Goal: Task Accomplishment & Management: Use online tool/utility

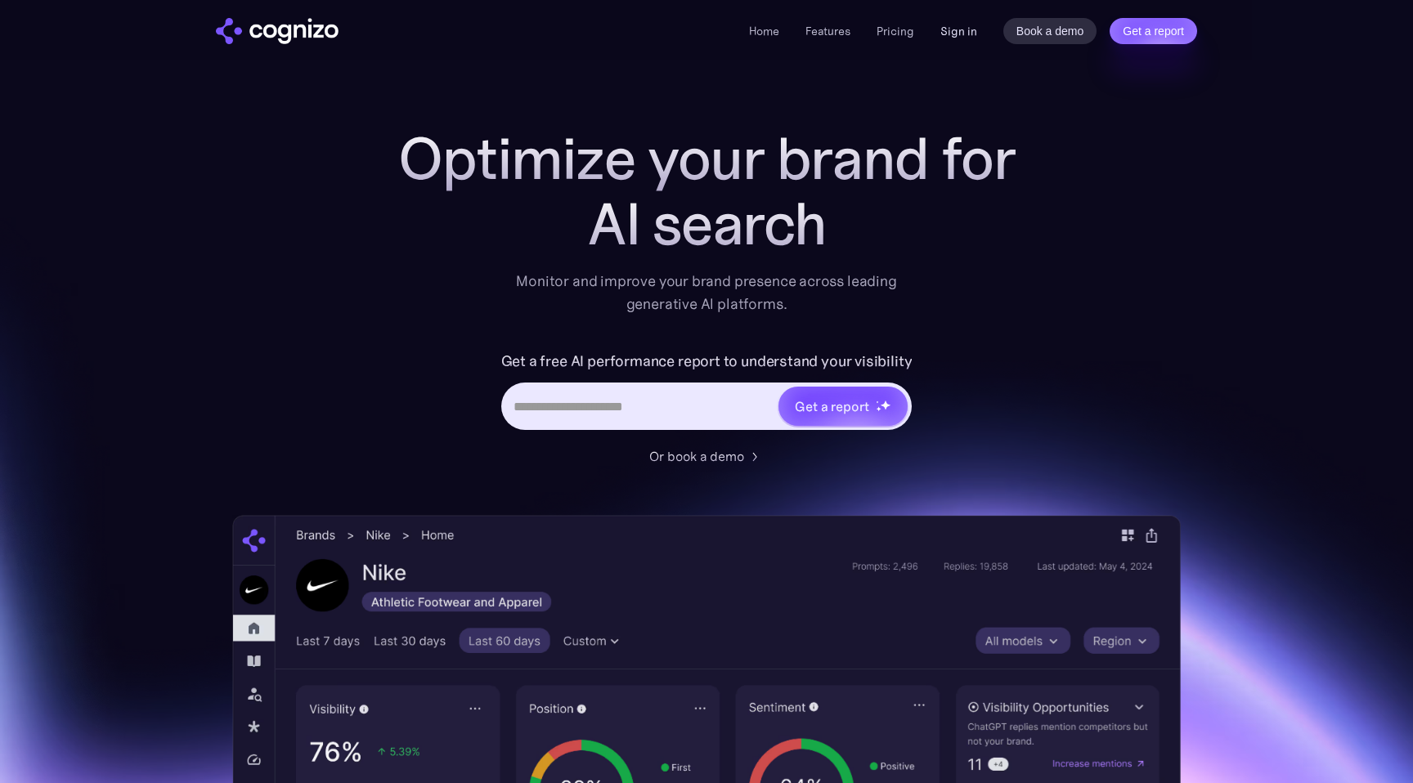
click at [943, 31] on link "Sign in" at bounding box center [958, 31] width 37 height 20
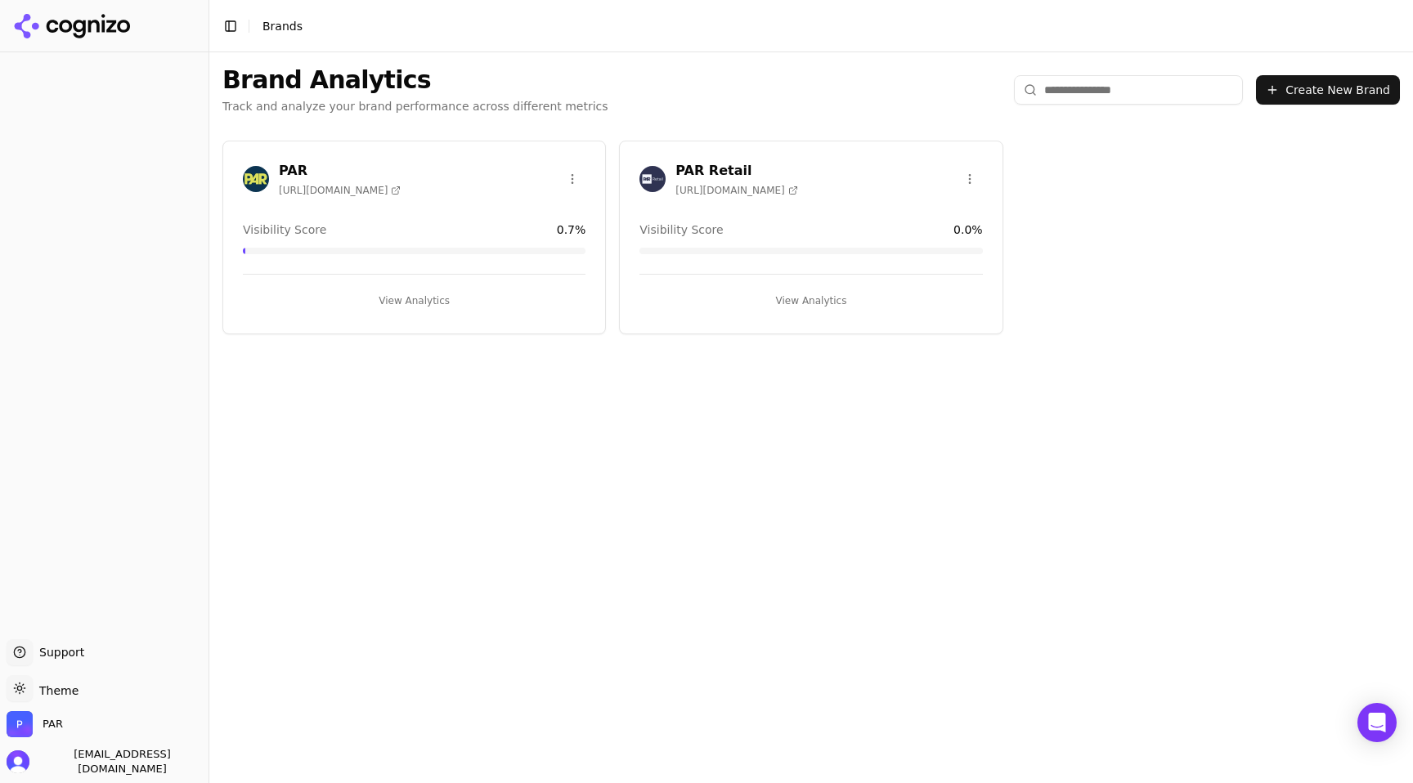
click at [369, 190] on span "[URL][DOMAIN_NAME]" at bounding box center [340, 190] width 122 height 13
click at [410, 302] on button "View Analytics" at bounding box center [414, 301] width 343 height 26
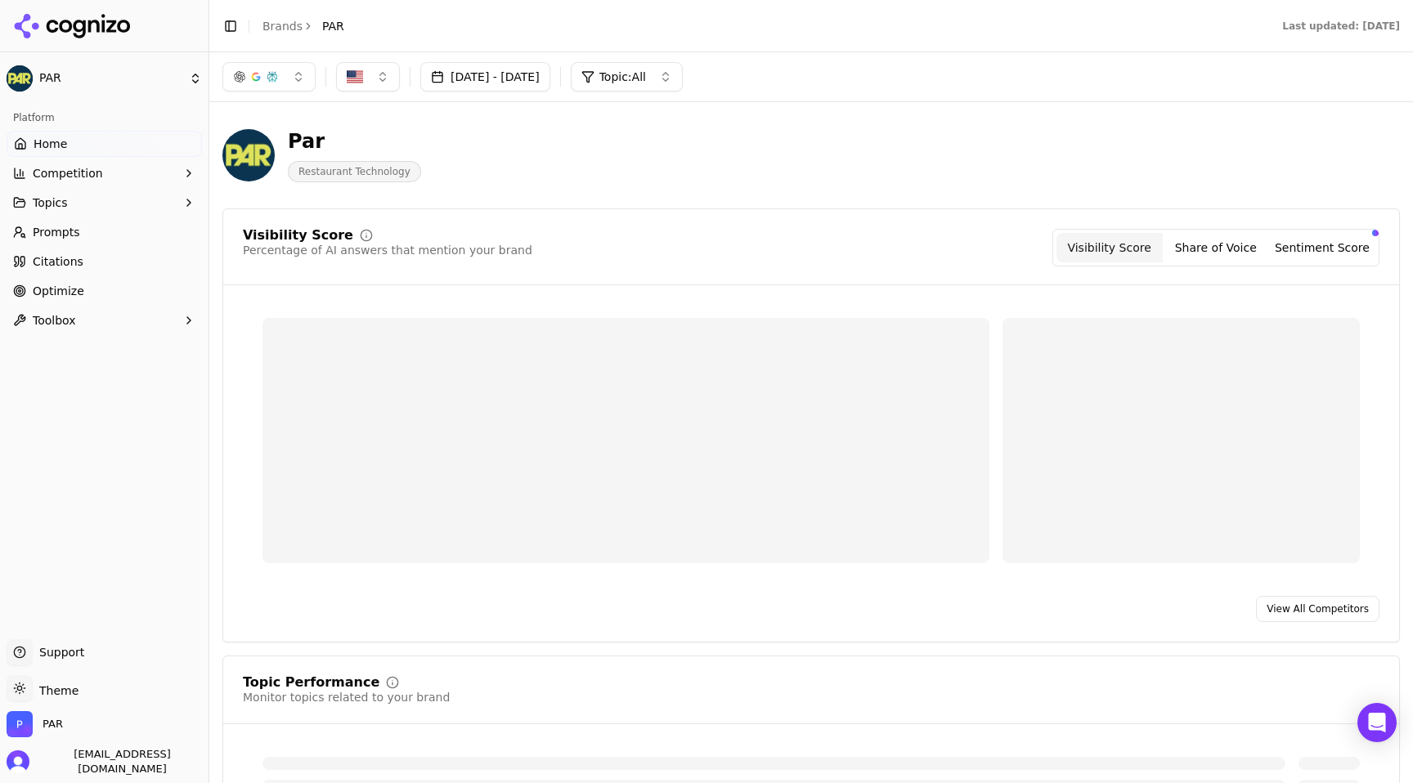
click at [112, 231] on link "Prompts" at bounding box center [104, 232] width 195 height 26
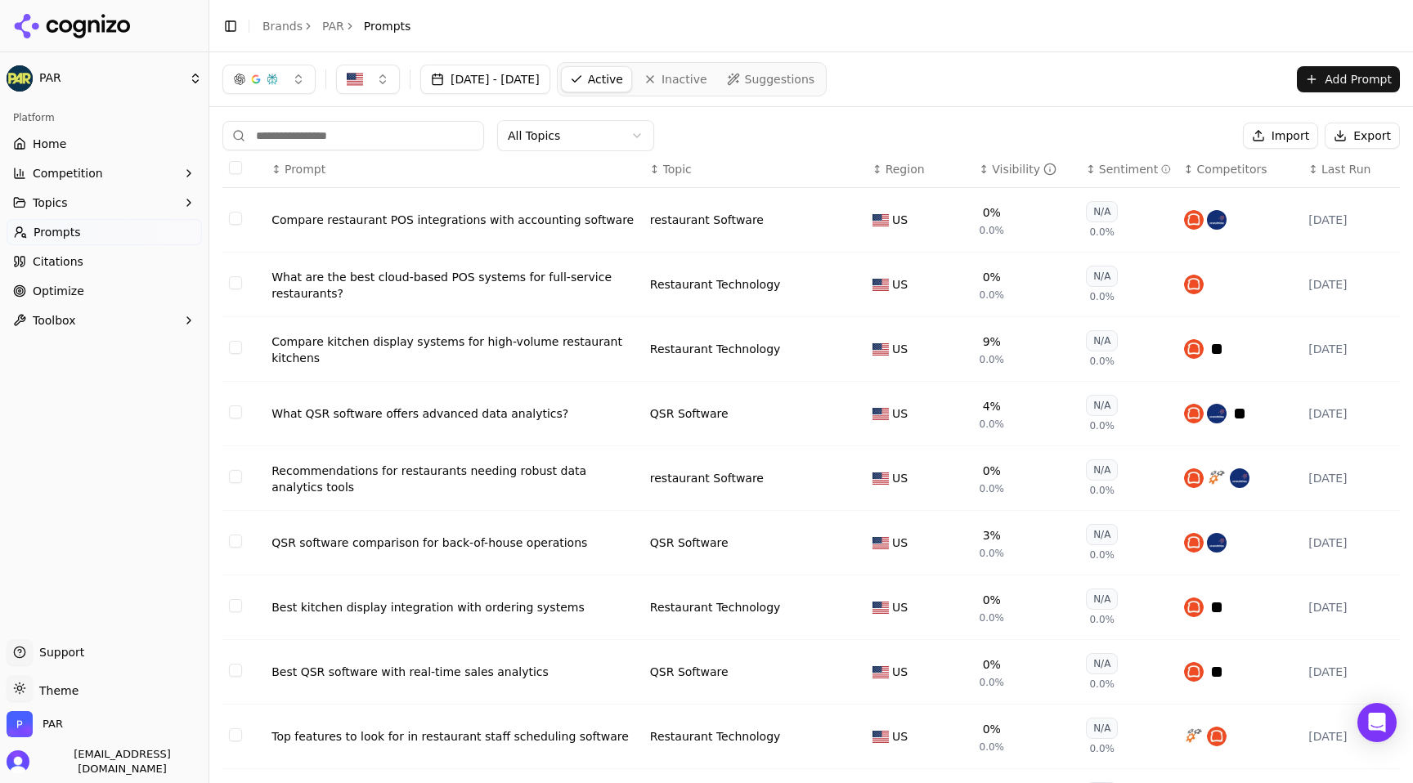
click at [108, 195] on button "Topics" at bounding box center [104, 203] width 195 height 26
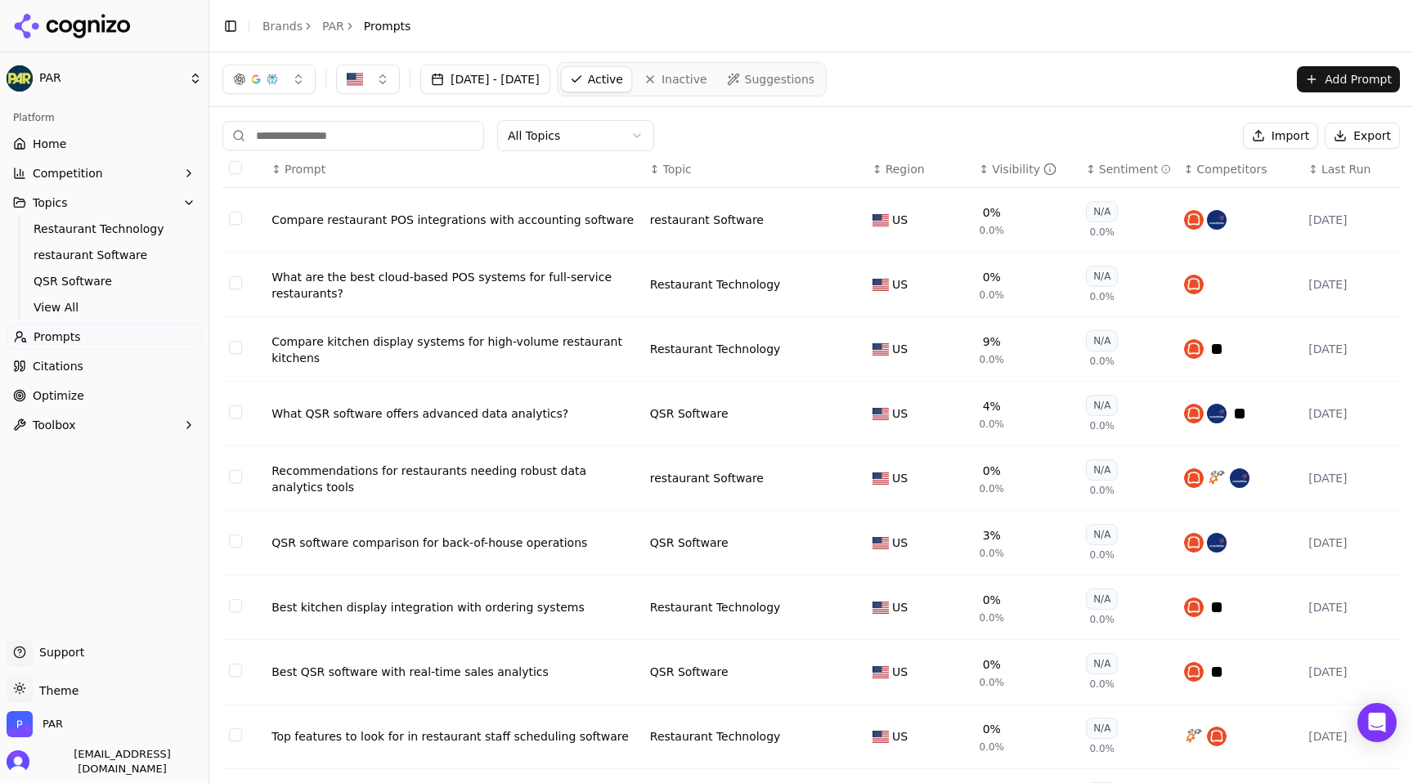
click at [78, 397] on span "Optimize" at bounding box center [59, 396] width 52 height 16
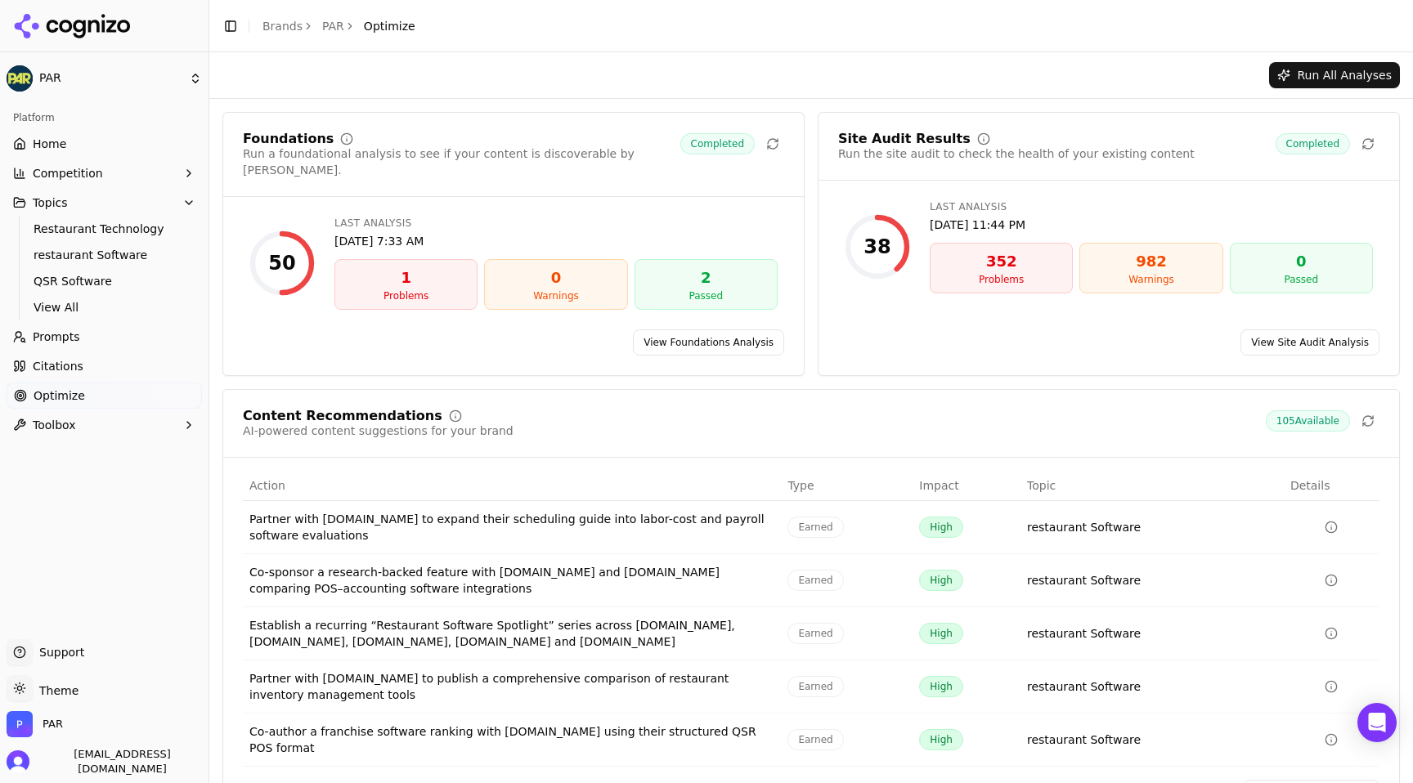
scroll to position [40, 0]
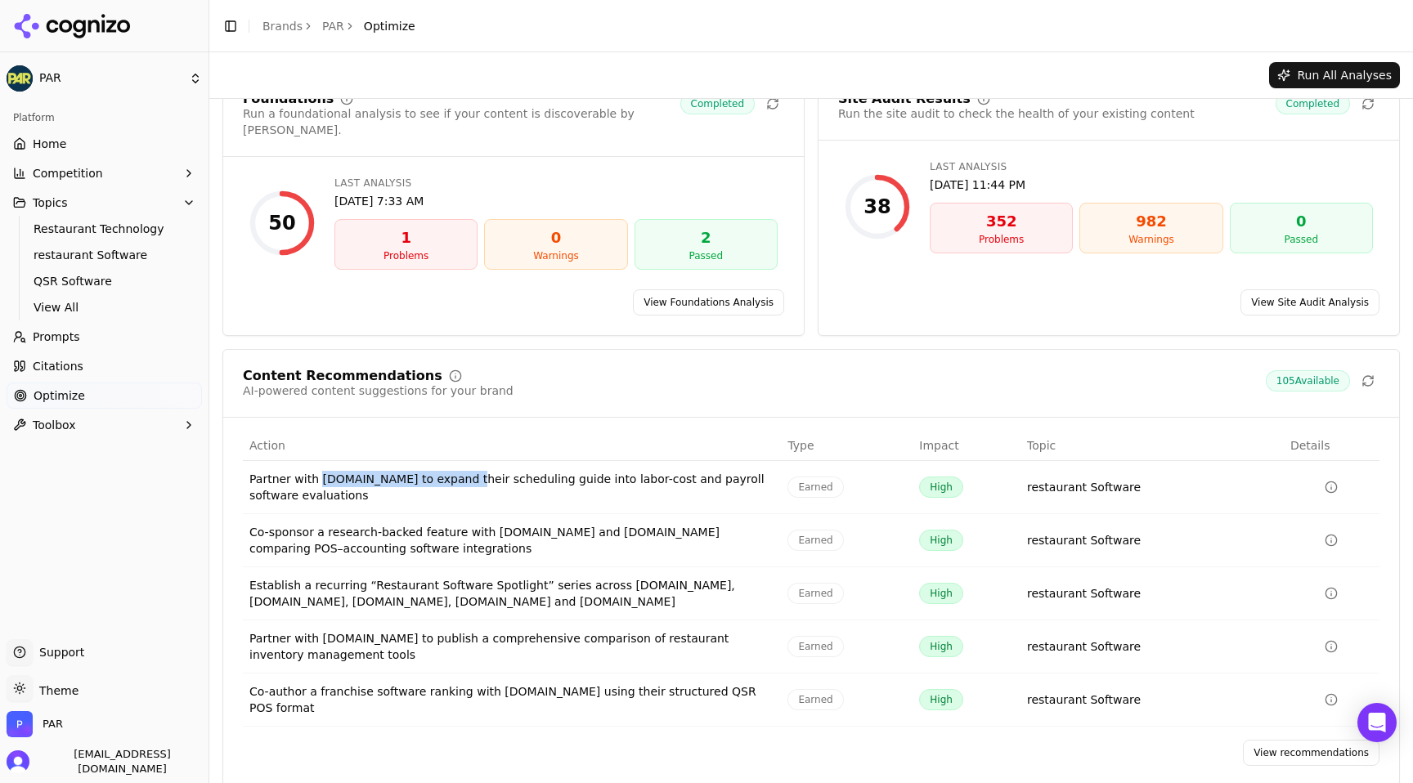
drag, startPoint x: 317, startPoint y: 462, endPoint x: 463, endPoint y: 466, distance: 145.6
click at [463, 471] on div "Partner with [DOMAIN_NAME] to expand their scheduling guide into labor-cost and…" at bounding box center [511, 487] width 525 height 33
copy div "[DOMAIN_NAME]"
click at [426, 482] on div "Partner with [DOMAIN_NAME] to expand their scheduling guide into labor-cost and…" at bounding box center [511, 487] width 525 height 33
drag, startPoint x: 365, startPoint y: 582, endPoint x: 245, endPoint y: 584, distance: 119.4
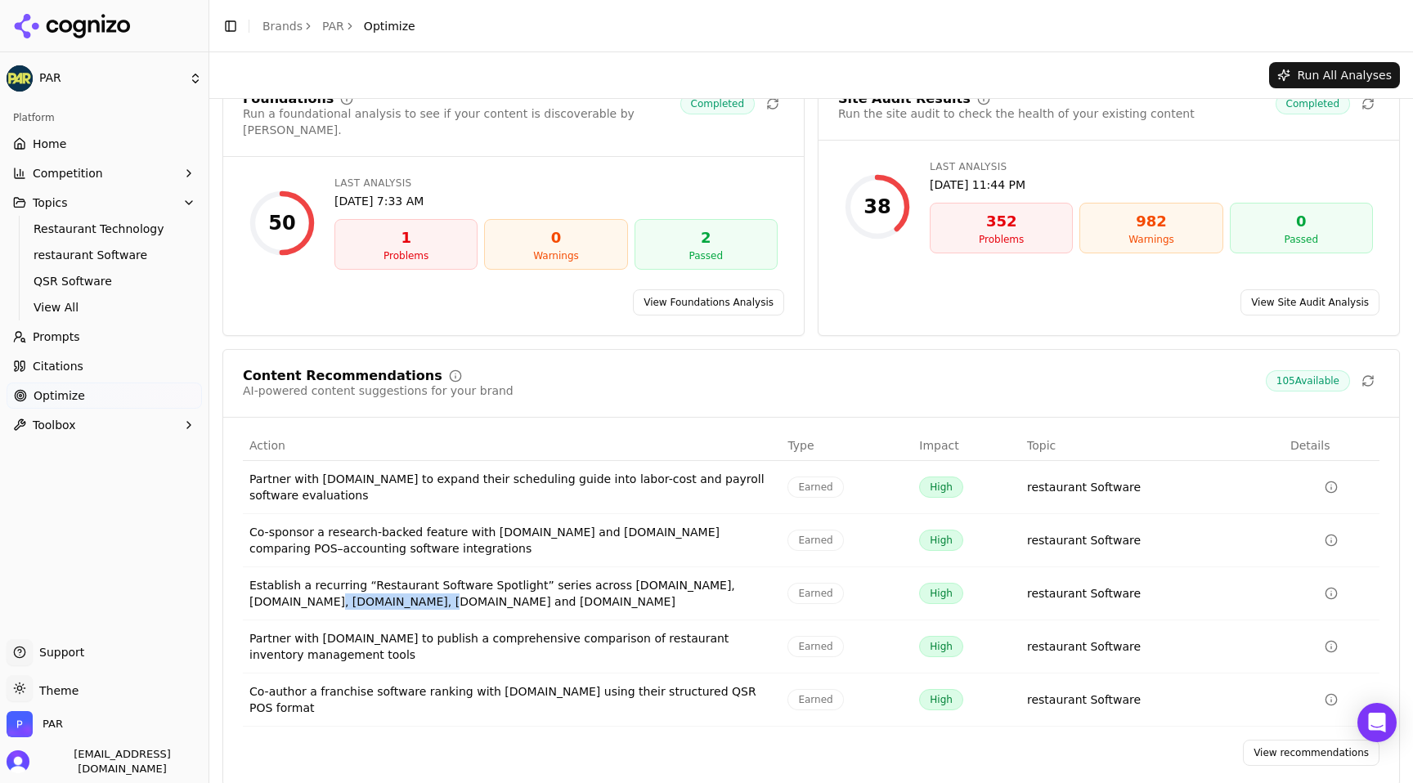
click at [245, 584] on td "Establish a recurring “Restaurant Software Spotlight” series across [DOMAIN_NAM…" at bounding box center [512, 593] width 538 height 53
copy div "[DOMAIN_NAME]"
drag, startPoint x: 387, startPoint y: 625, endPoint x: 317, endPoint y: 622, distance: 69.6
click at [317, 630] on div "Partner with [DOMAIN_NAME] to publish a comprehensive comparison of restaurant …" at bounding box center [511, 646] width 525 height 33
copy div "[DOMAIN_NAME]"
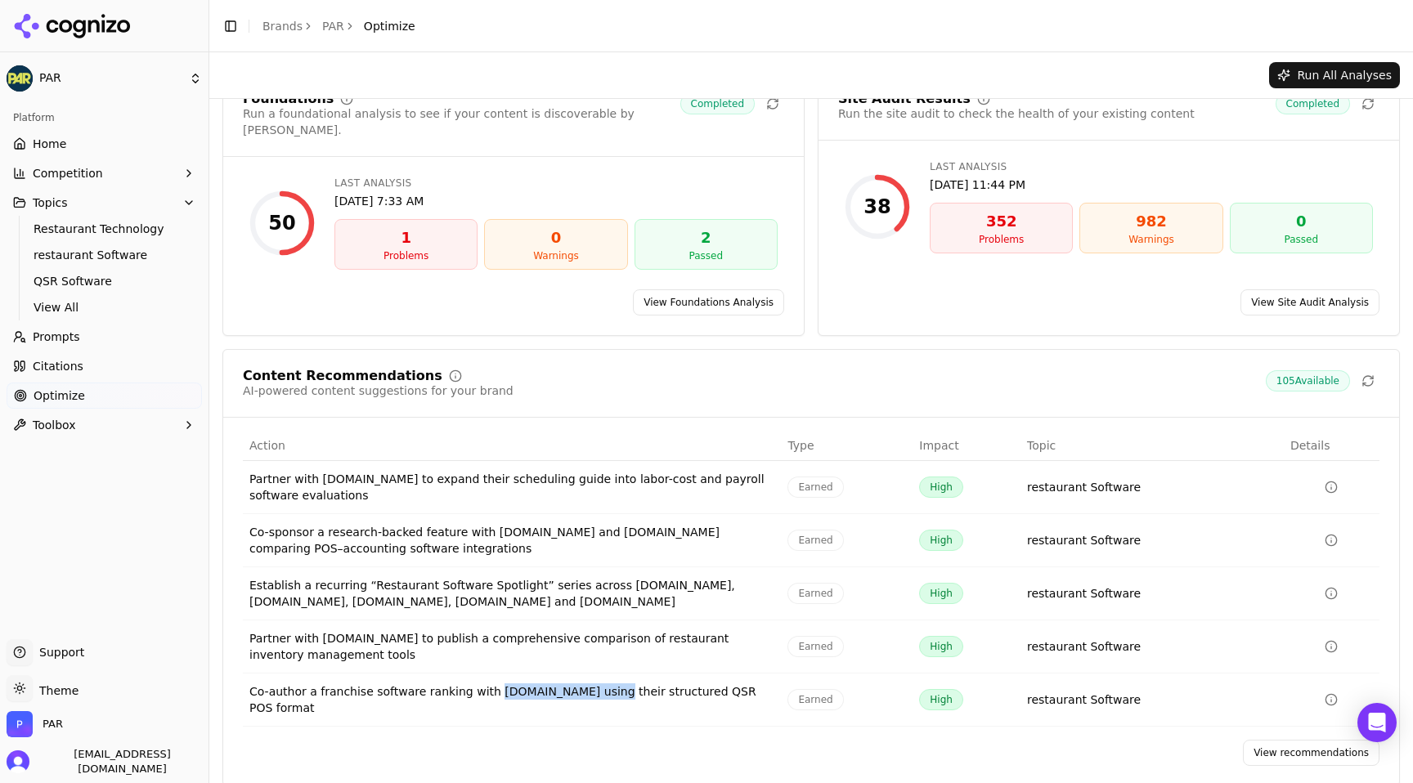
drag, startPoint x: 488, startPoint y: 675, endPoint x: 600, endPoint y: 674, distance: 112.0
click at [600, 683] on div "Co-author a franchise software ranking with [DOMAIN_NAME] using their structure…" at bounding box center [511, 699] width 525 height 33
copy div "[DOMAIN_NAME]"
click at [1293, 740] on link "View recommendations" at bounding box center [1311, 753] width 137 height 26
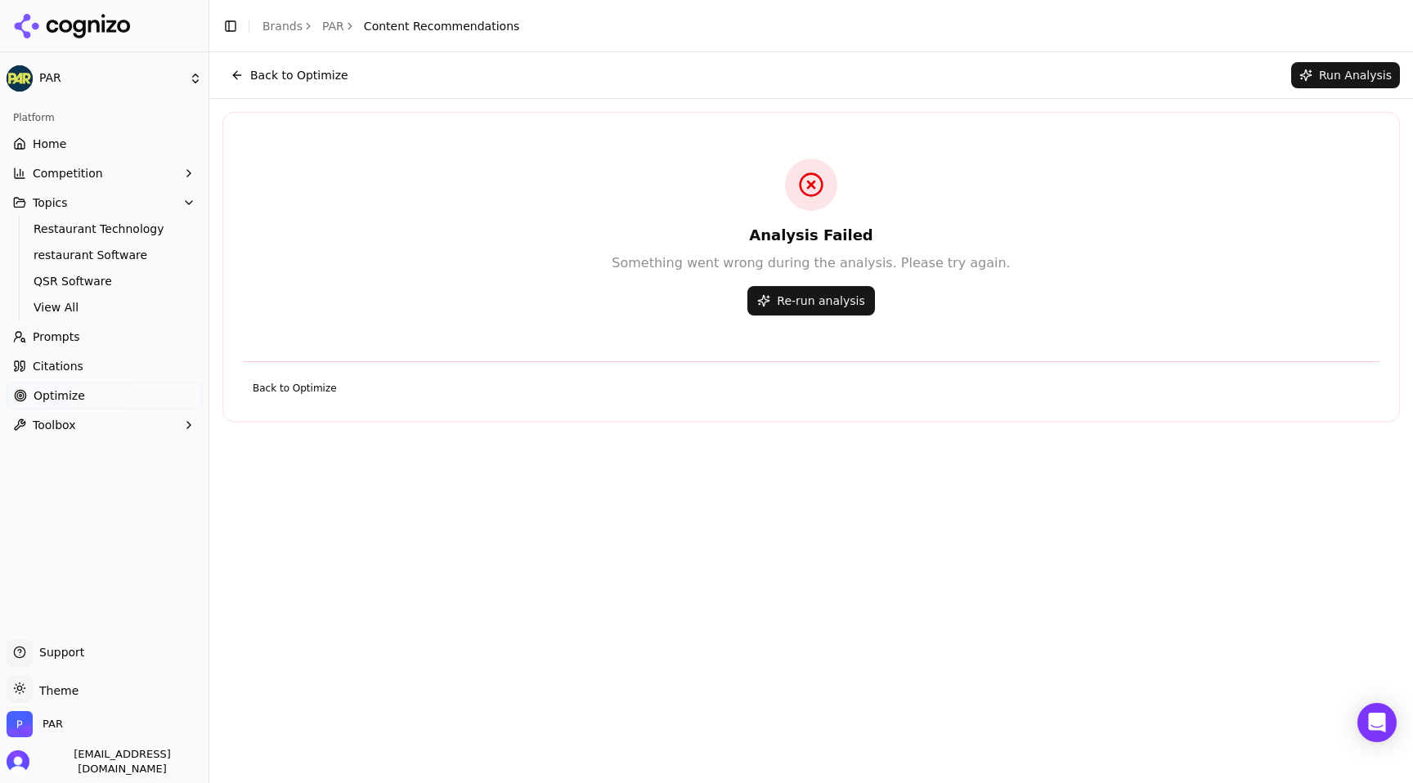
click at [825, 302] on button "Re-run analysis" at bounding box center [810, 300] width 127 height 29
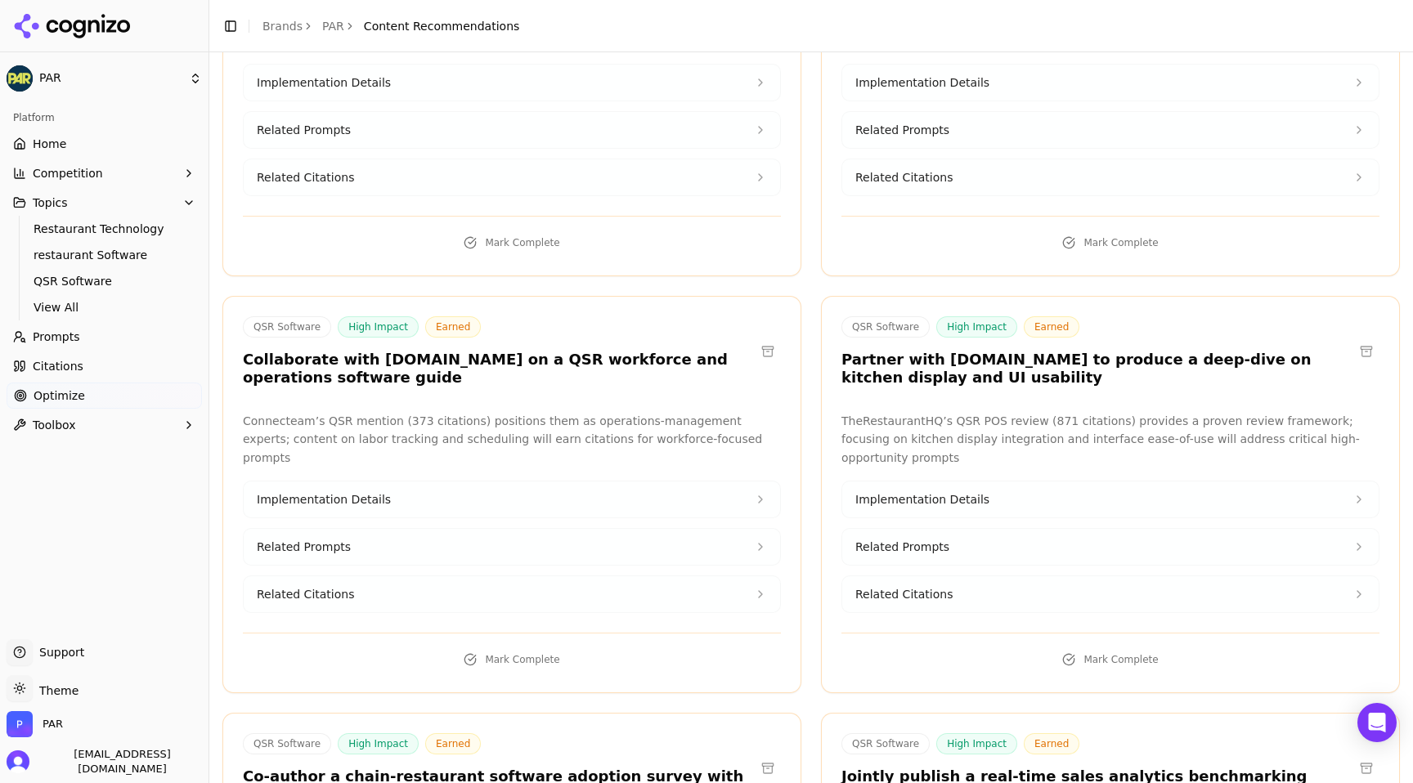
scroll to position [8915, 0]
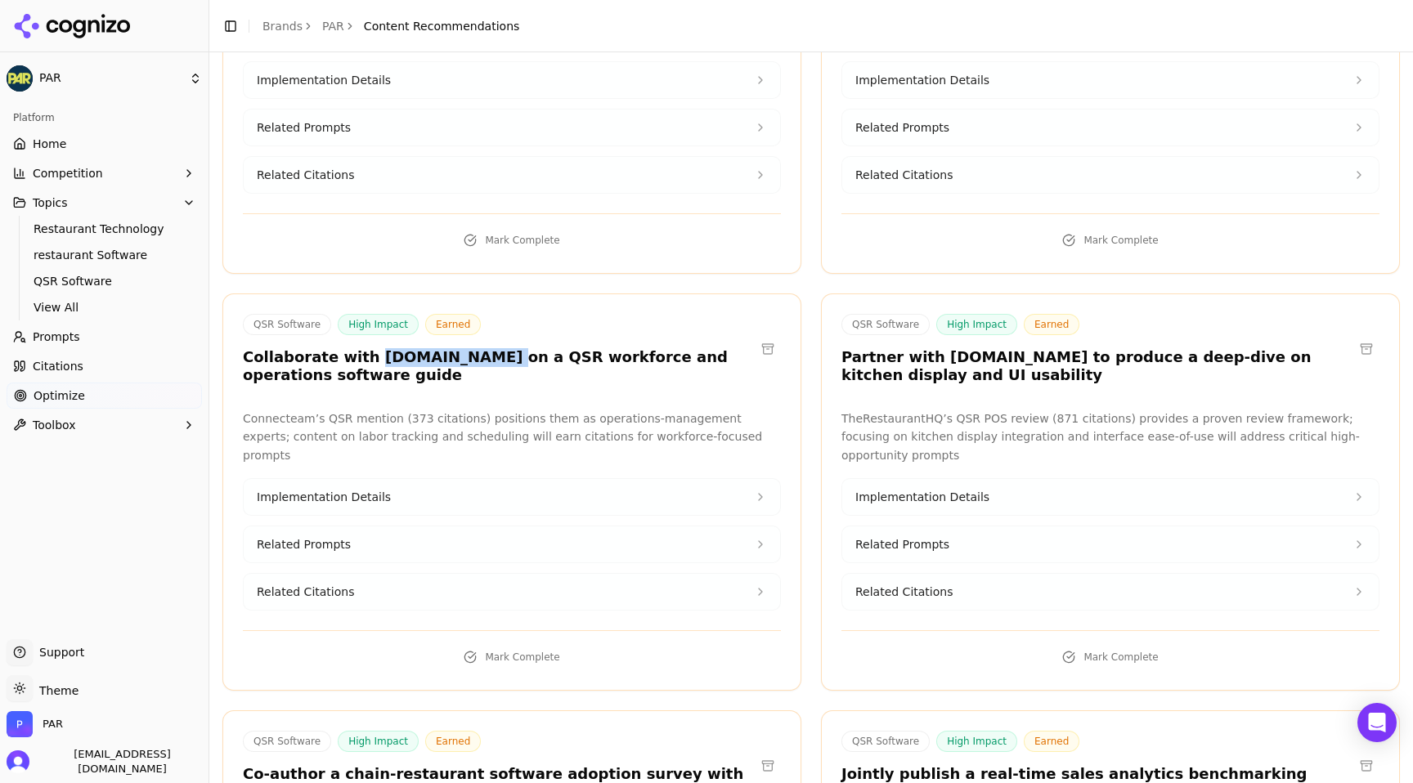
drag, startPoint x: 362, startPoint y: 150, endPoint x: 478, endPoint y: 149, distance: 116.1
click at [478, 348] on h3 "Collaborate with [DOMAIN_NAME] on a QSR workforce and operations software guide" at bounding box center [499, 366] width 512 height 37
copy h3 "[DOMAIN_NAME]"
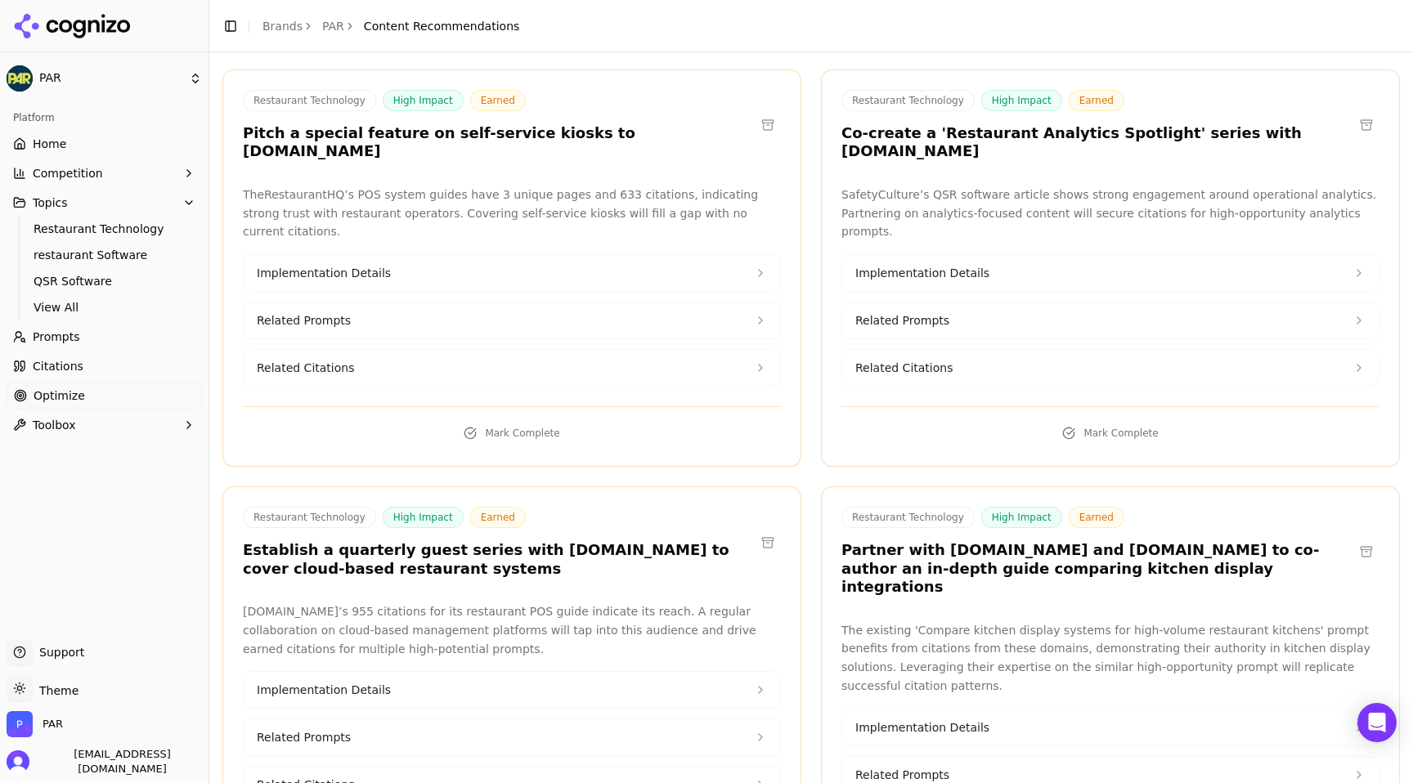
scroll to position [13182, 0]
drag, startPoint x: 932, startPoint y: 235, endPoint x: 1016, endPoint y: 238, distance: 84.3
click at [1016, 540] on h3 "Partner with [DOMAIN_NAME] and [DOMAIN_NAME] to co-author an in-depth guide com…" at bounding box center [1097, 568] width 512 height 56
copy h3 "[DOMAIN_NAME]"
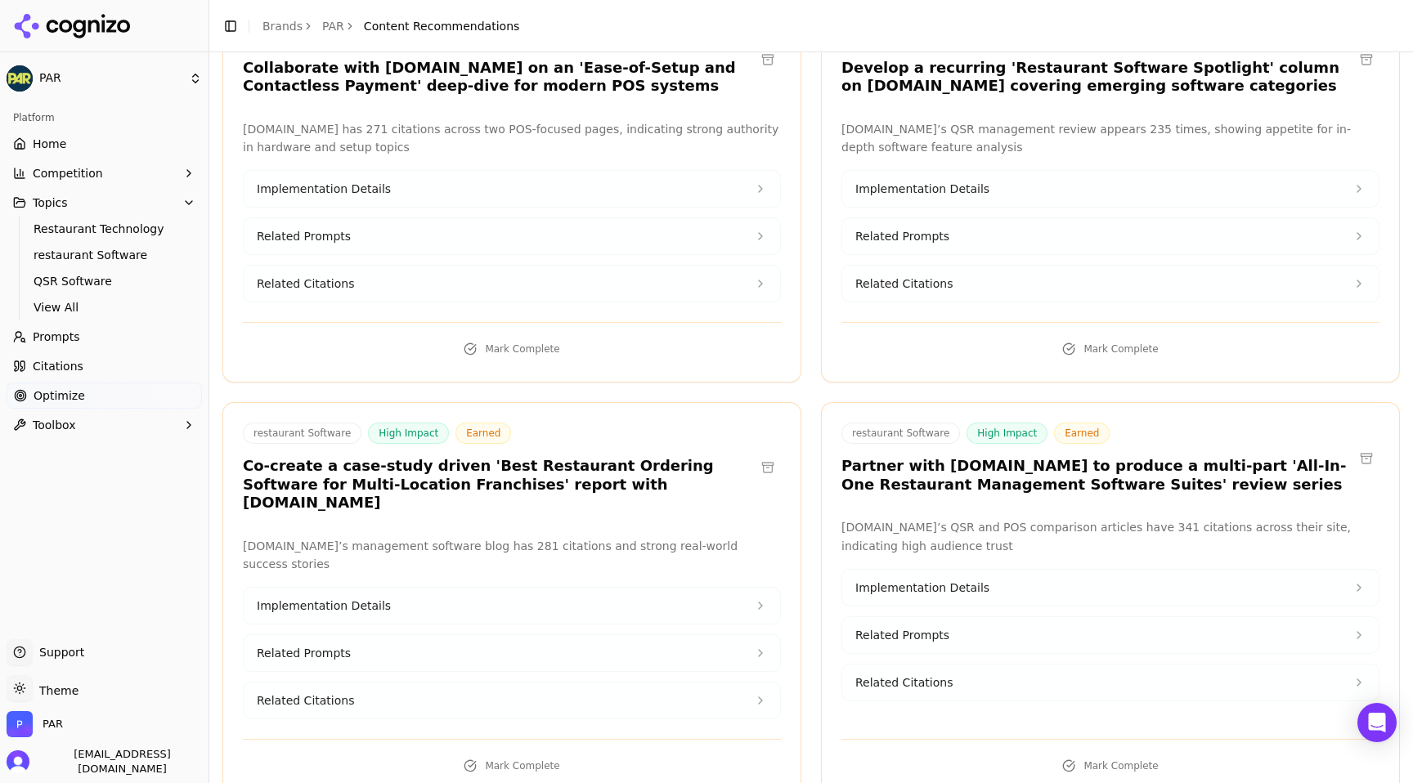
scroll to position [16583, 0]
click at [76, 366] on span "Citations" at bounding box center [58, 366] width 51 height 16
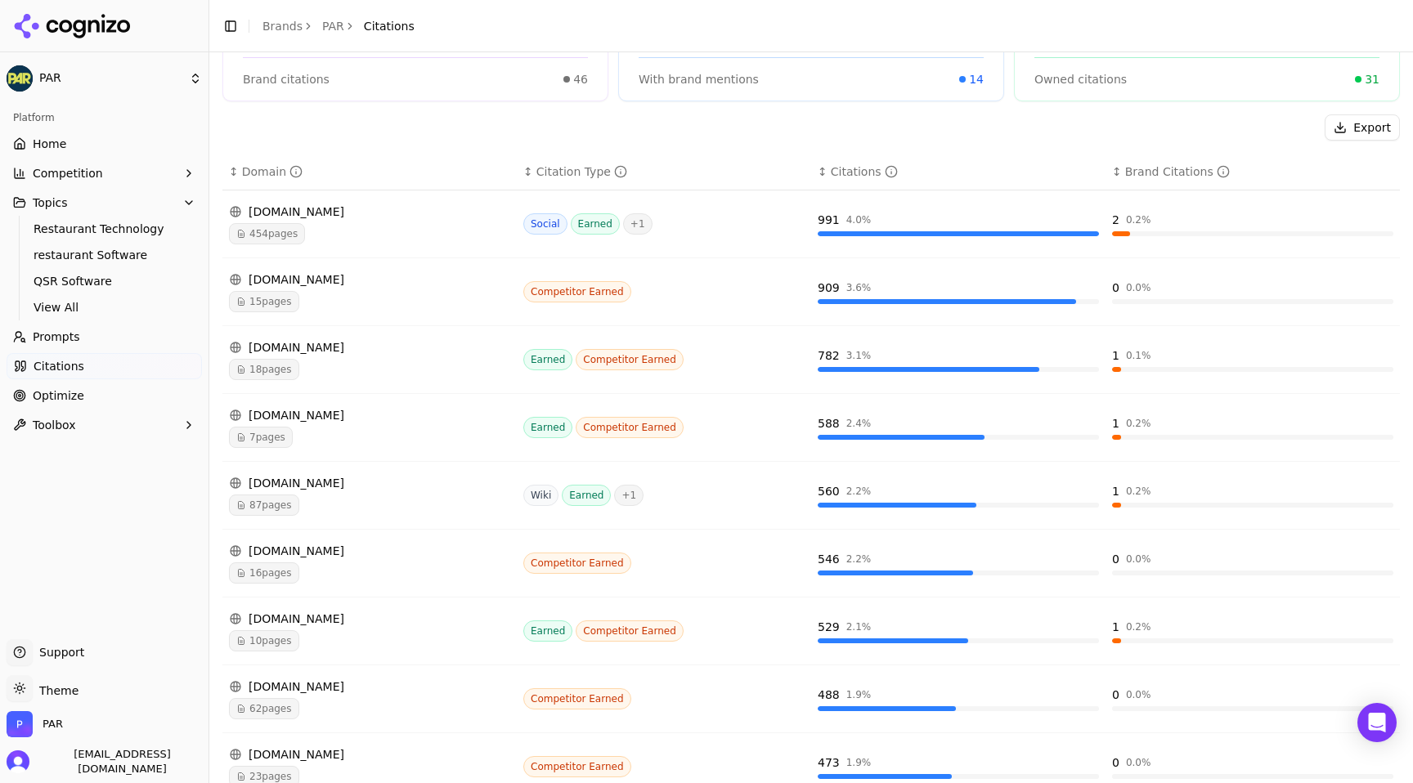
scroll to position [178, 0]
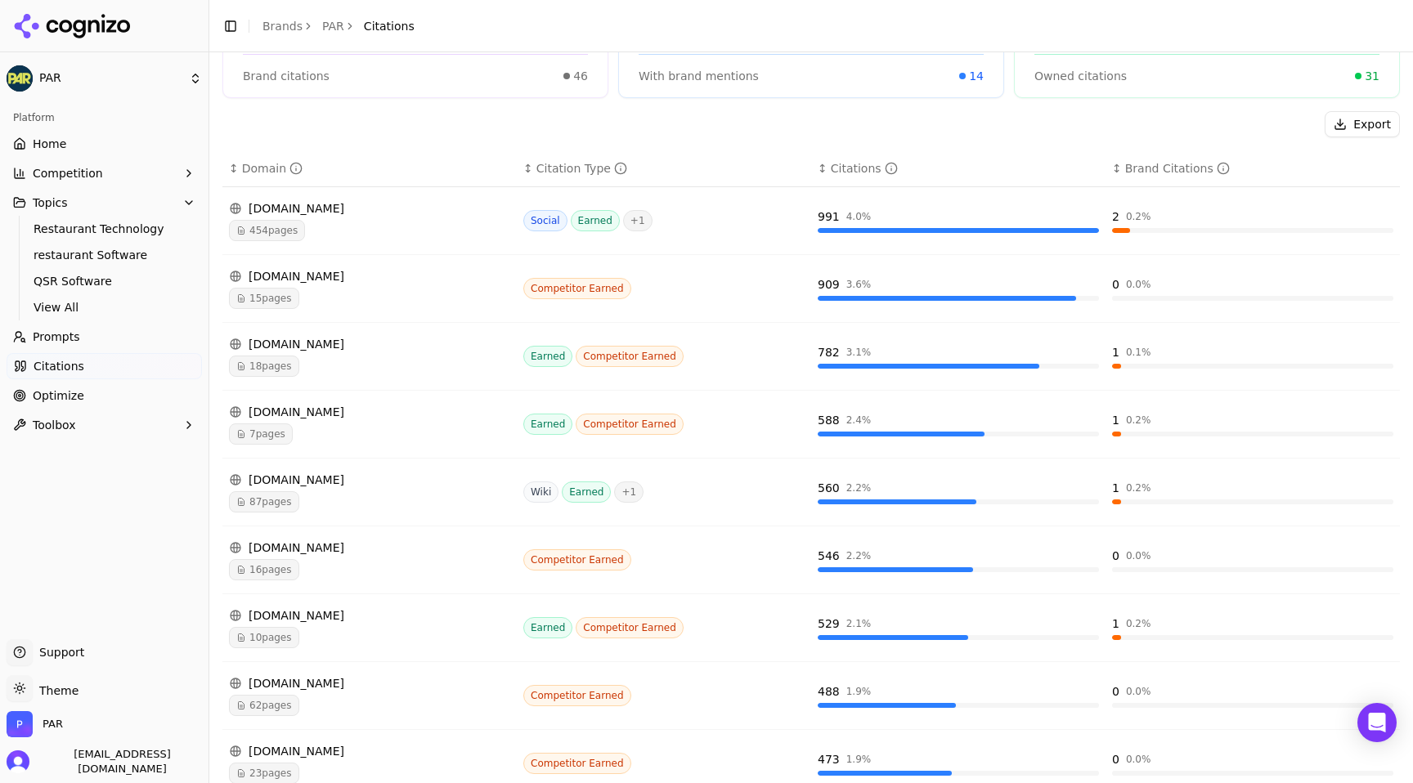
click at [288, 497] on span "87 pages" at bounding box center [264, 501] width 70 height 21
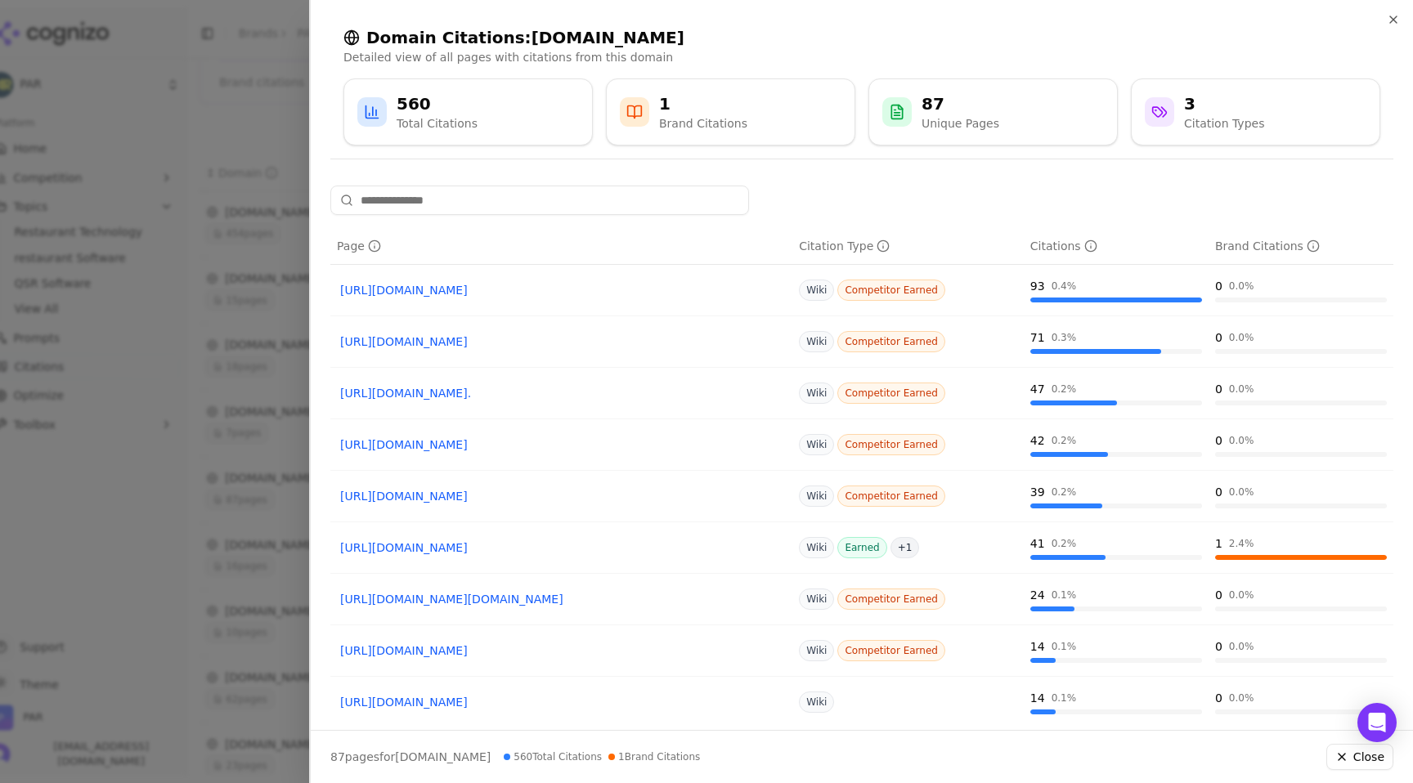
scroll to position [115, 0]
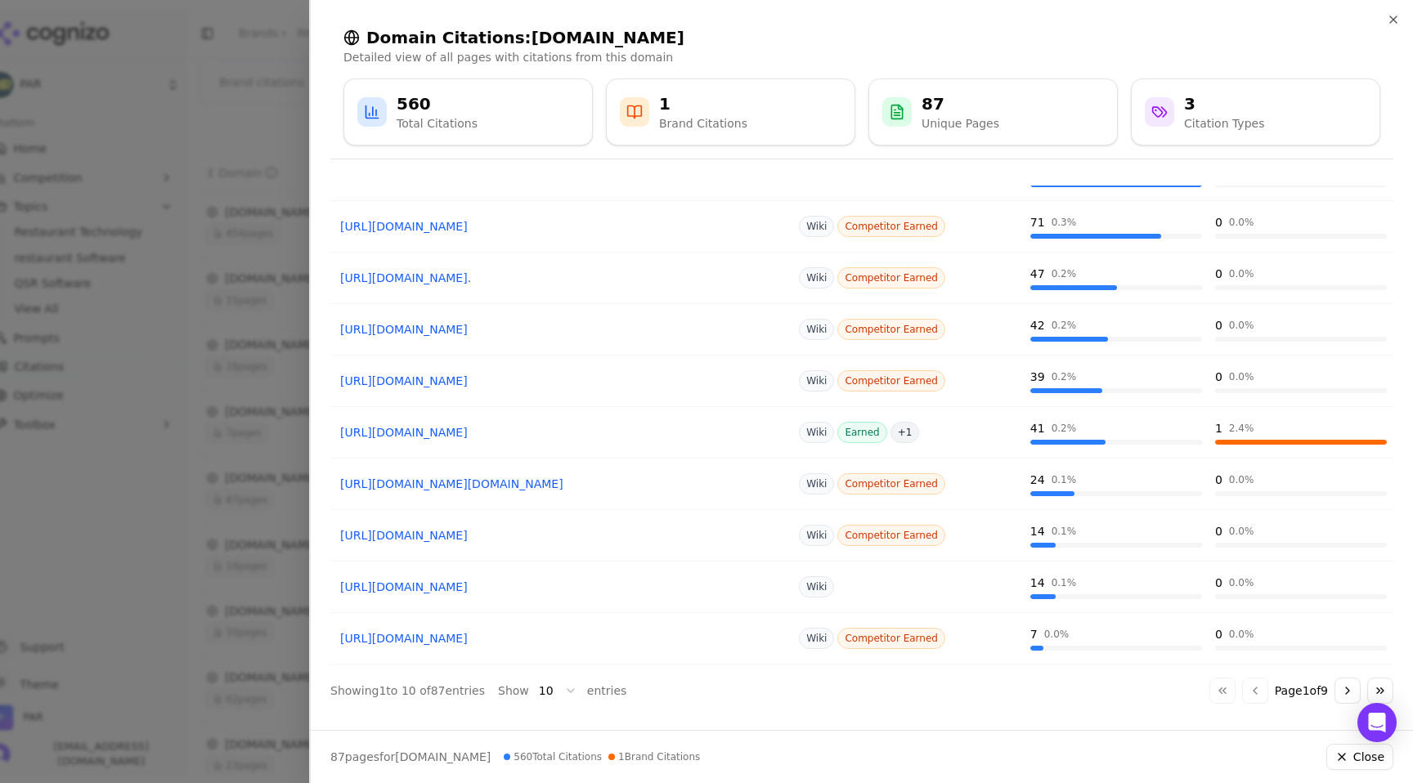
click at [1352, 690] on button "Go to next page" at bounding box center [1347, 691] width 26 height 26
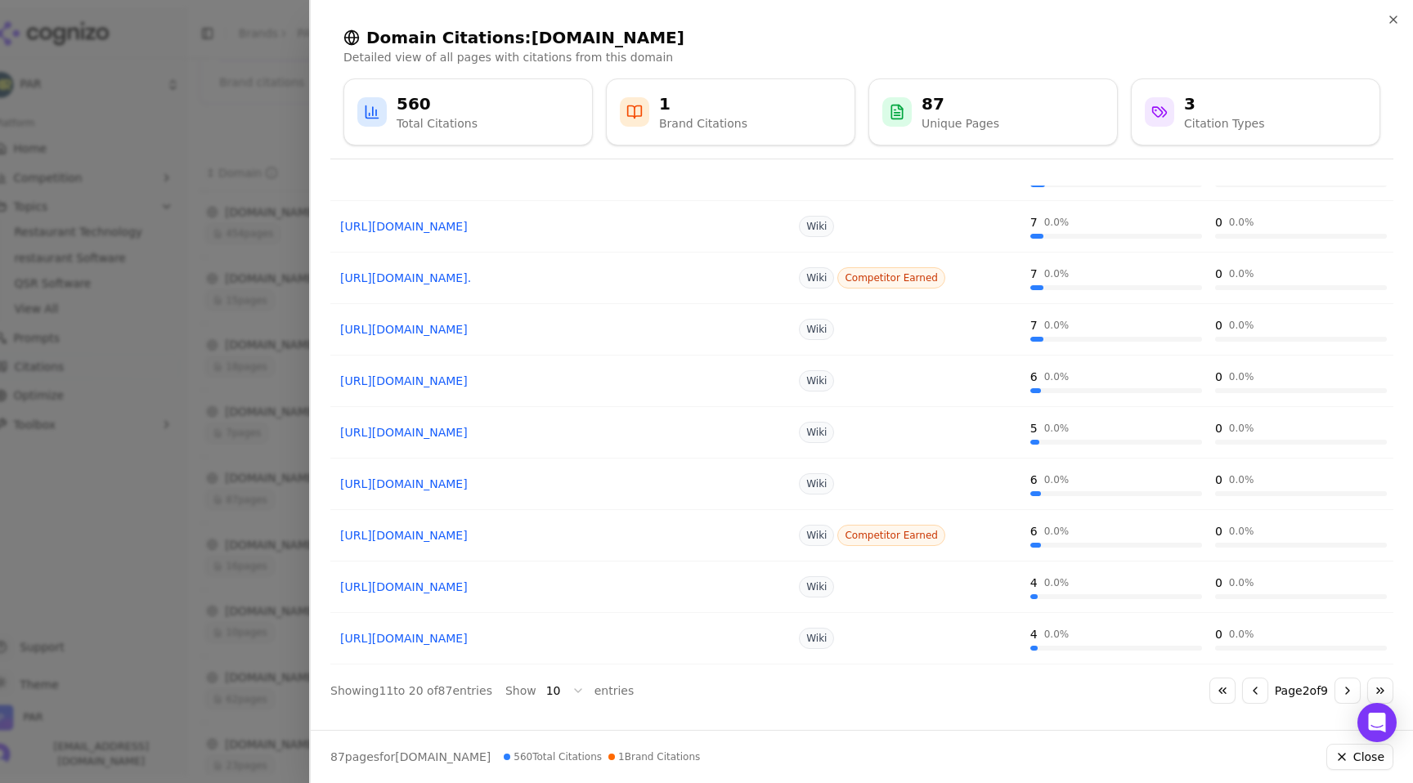
click at [1348, 694] on button "Go to next page" at bounding box center [1347, 691] width 26 height 26
